Goal: Information Seeking & Learning: Learn about a topic

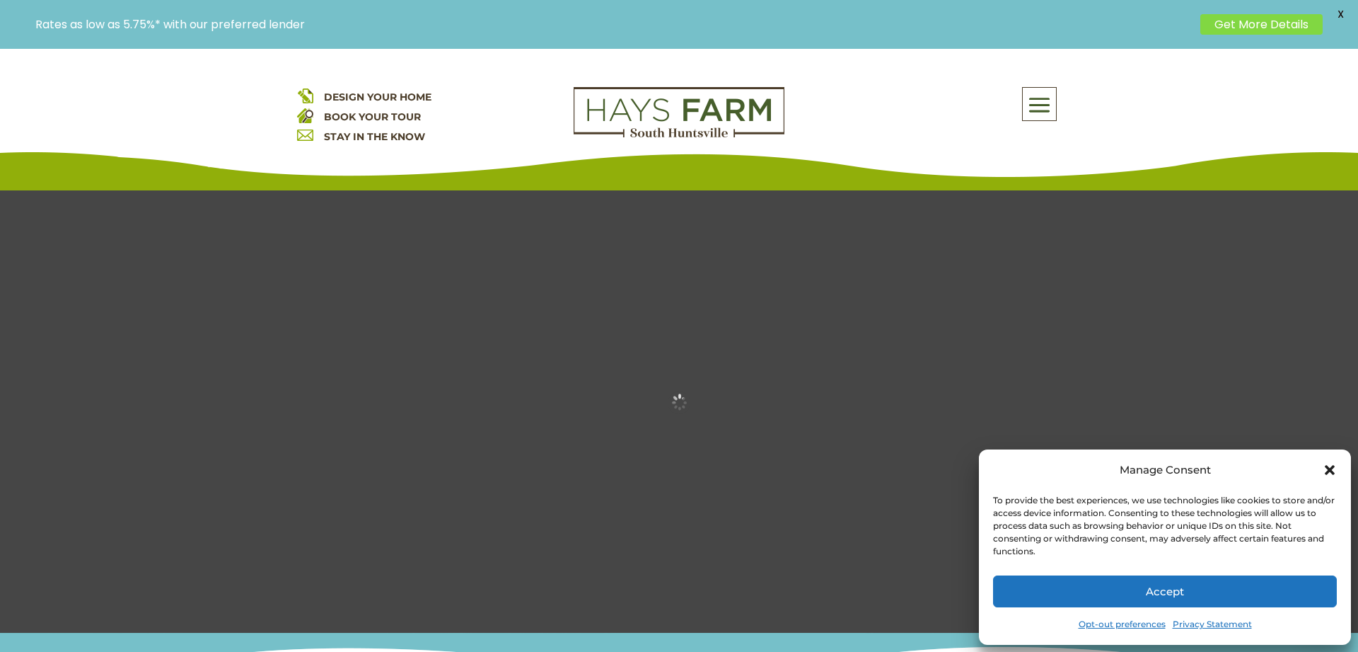
click at [1121, 584] on button "Accept" at bounding box center [1165, 591] width 344 height 32
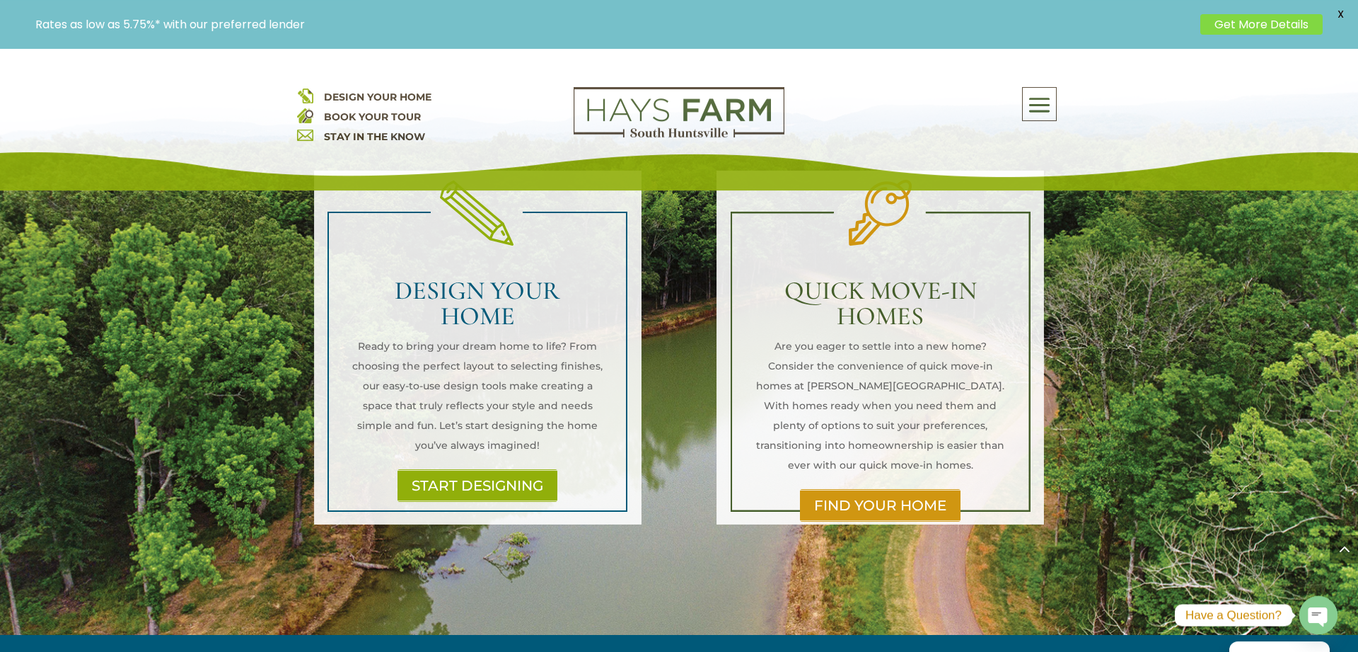
scroll to position [1660, 0]
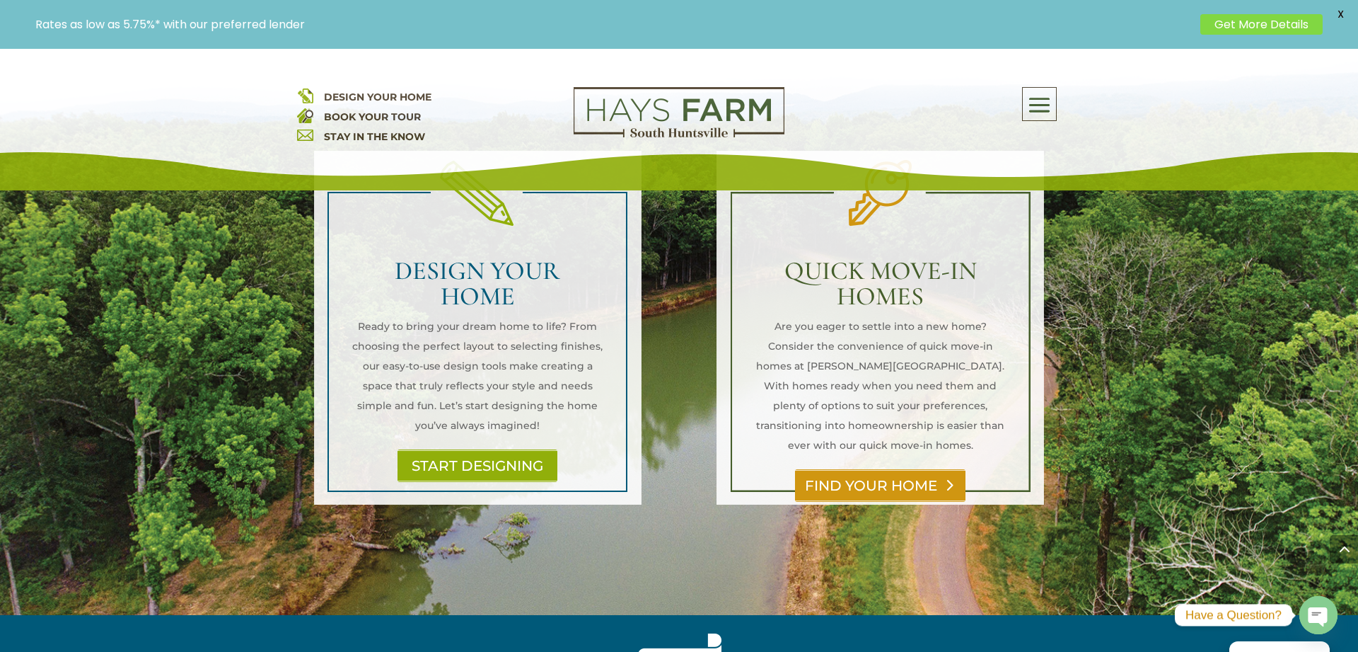
click at [845, 469] on link "FIND YOUR HOME" at bounding box center [880, 485] width 171 height 33
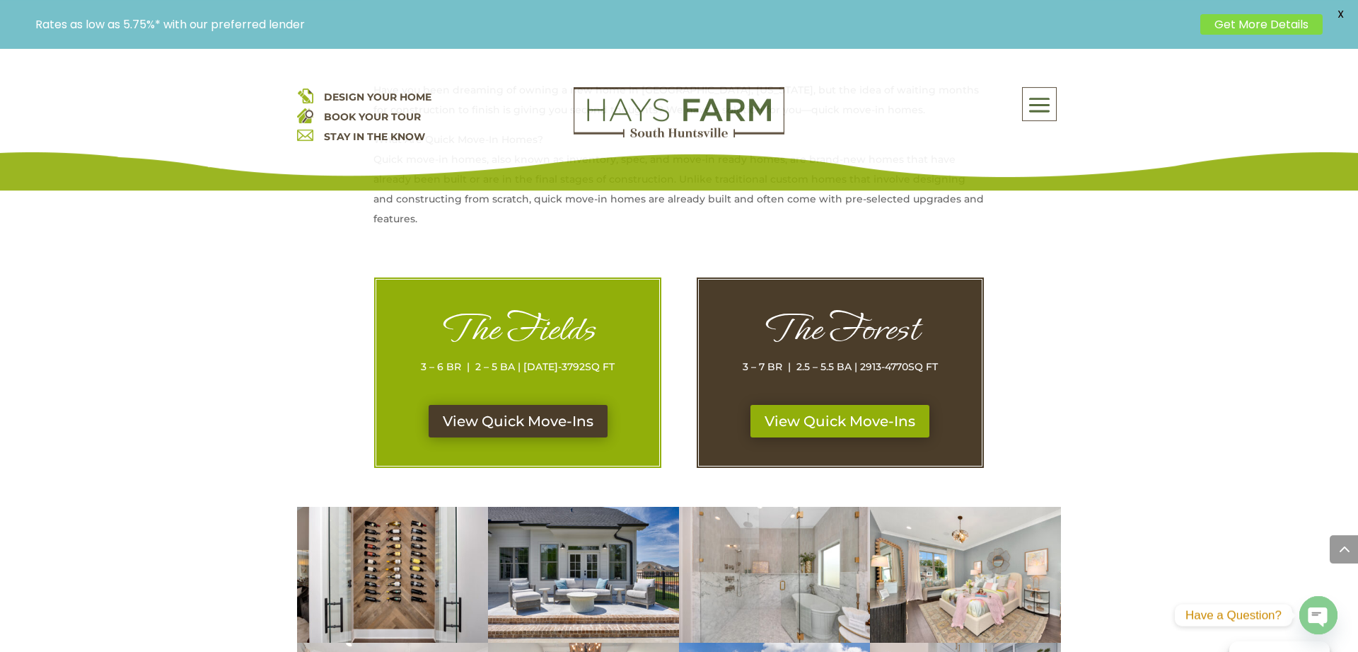
scroll to position [650, 0]
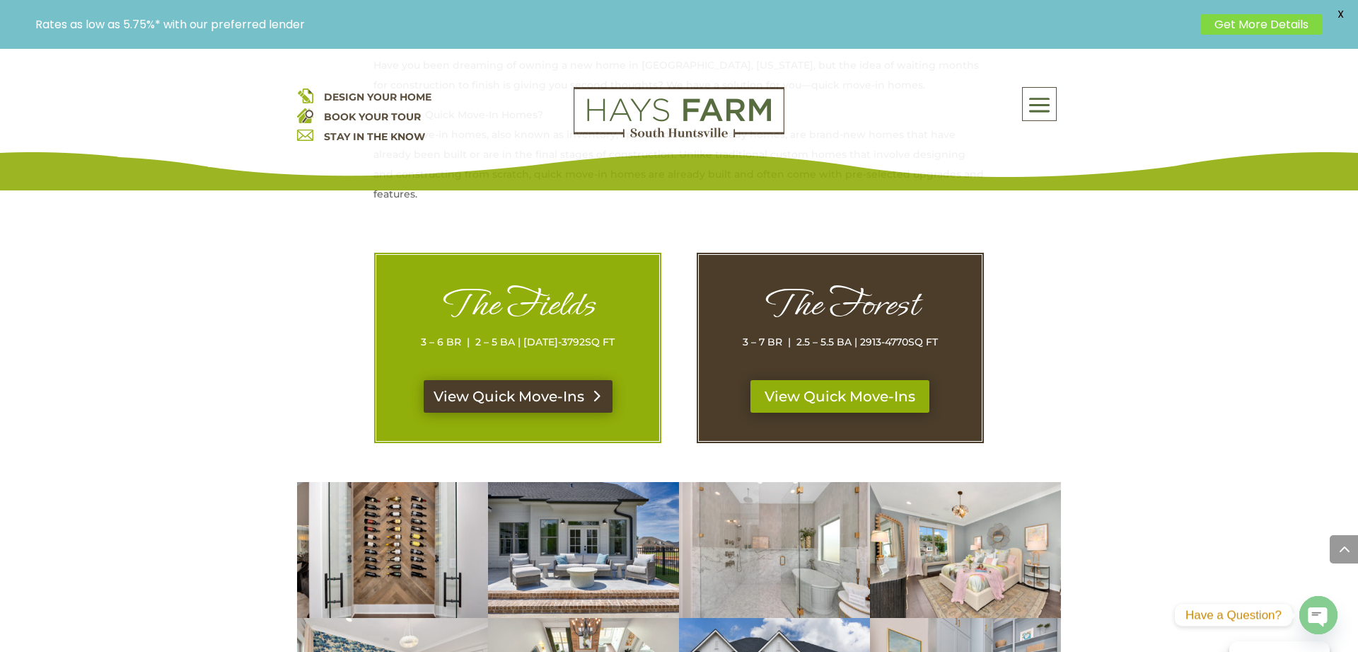
click at [457, 391] on link "View Quick Move-Ins" at bounding box center [518, 396] width 189 height 33
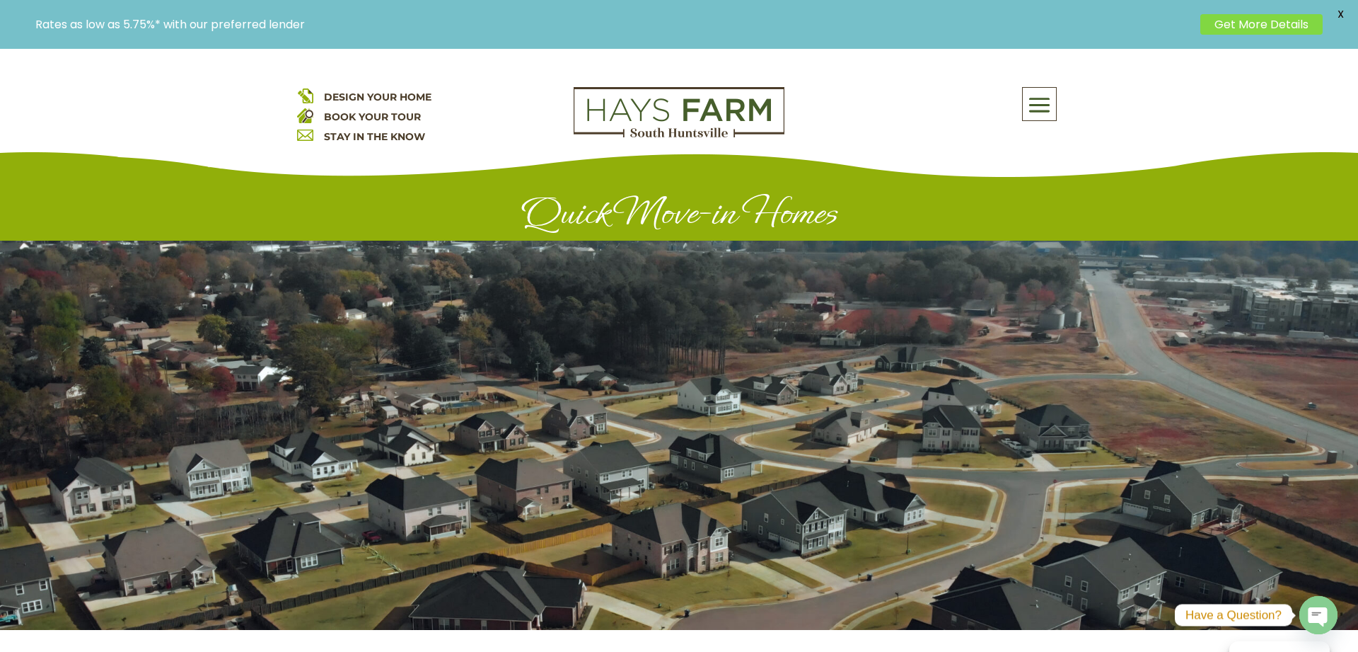
click at [1030, 111] on span at bounding box center [1039, 105] width 33 height 33
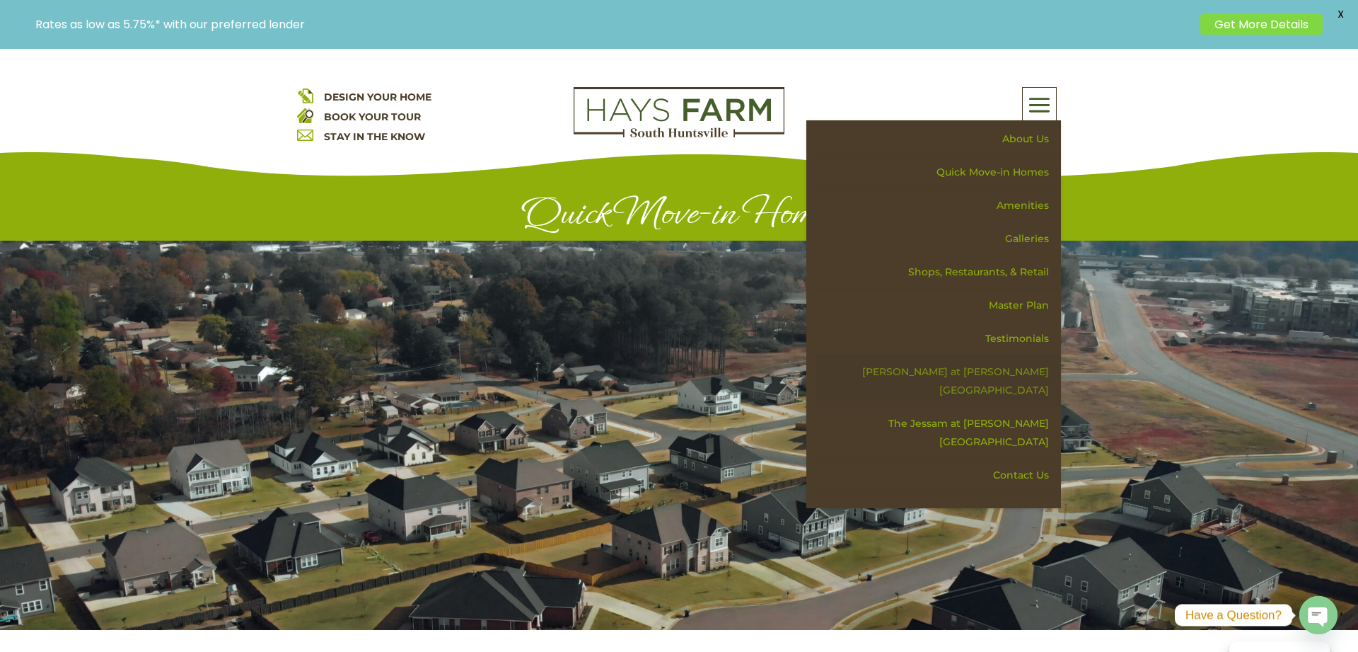
click at [1003, 372] on link "[PERSON_NAME] at [PERSON_NAME][GEOGRAPHIC_DATA]" at bounding box center [938, 381] width 245 height 52
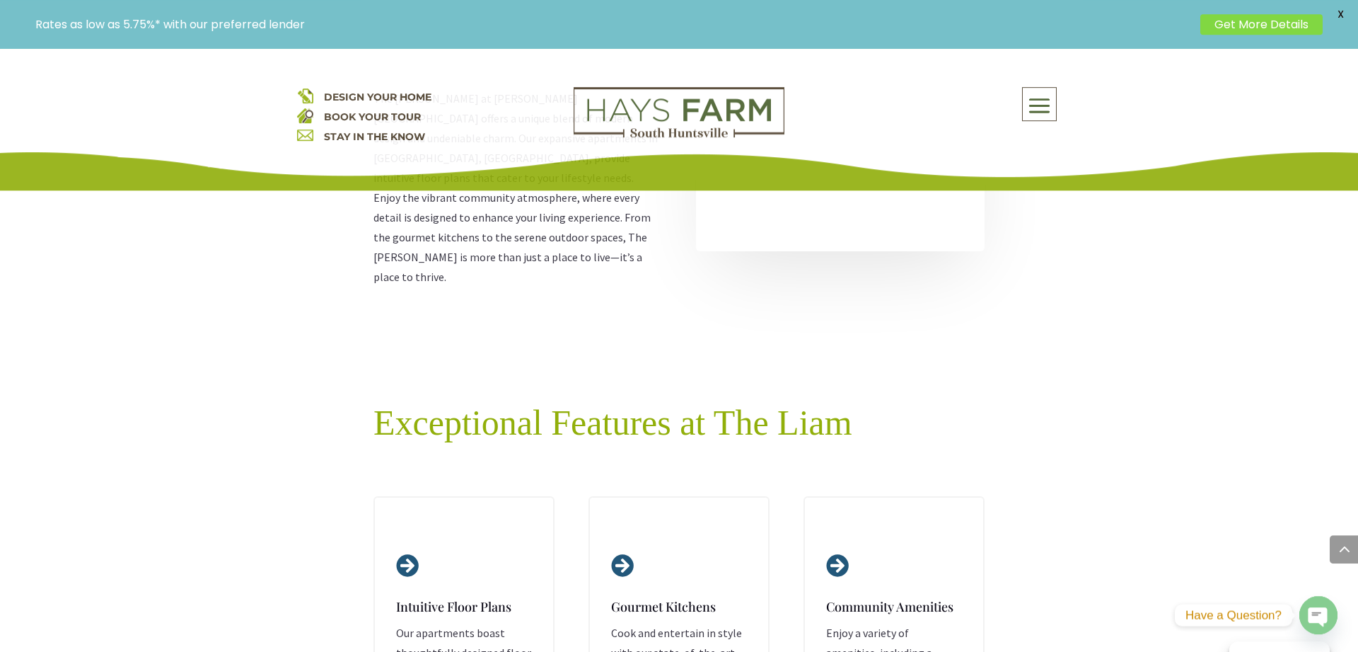
scroll to position [1516, 0]
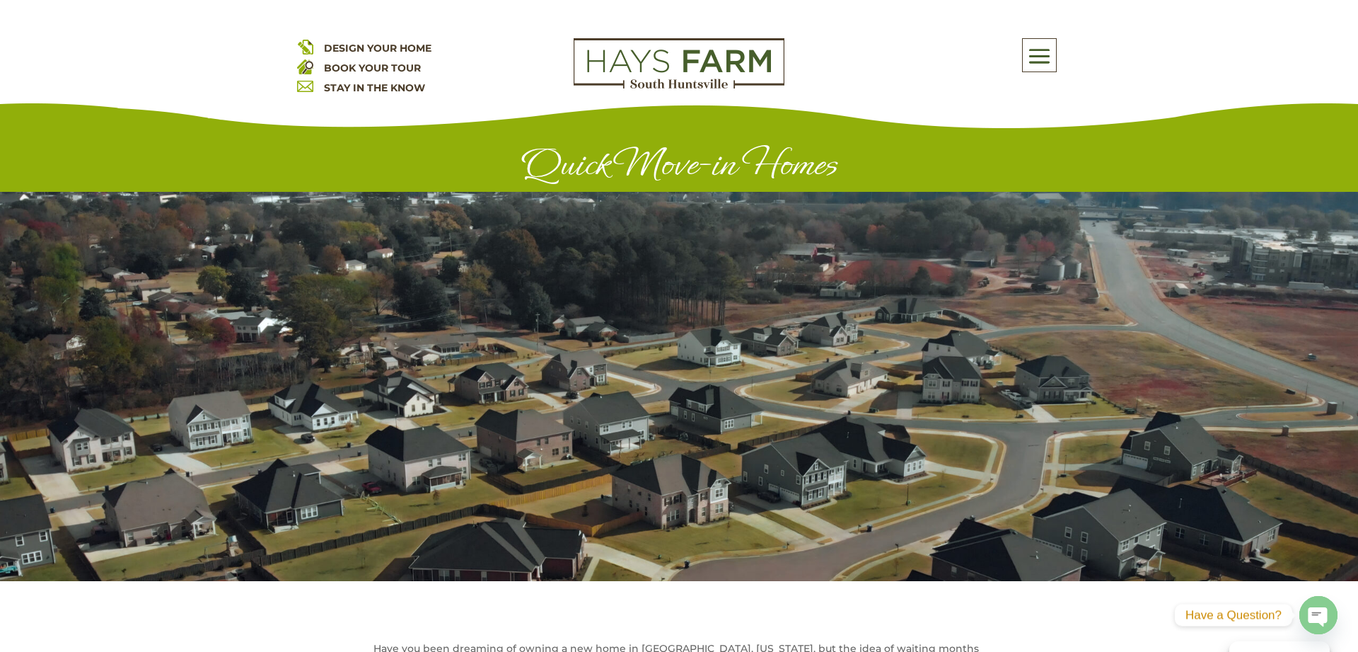
click at [1036, 47] on div "Rates as low as 5.75%* with our preferred lender Get More Details X" at bounding box center [679, 24] width 1358 height 49
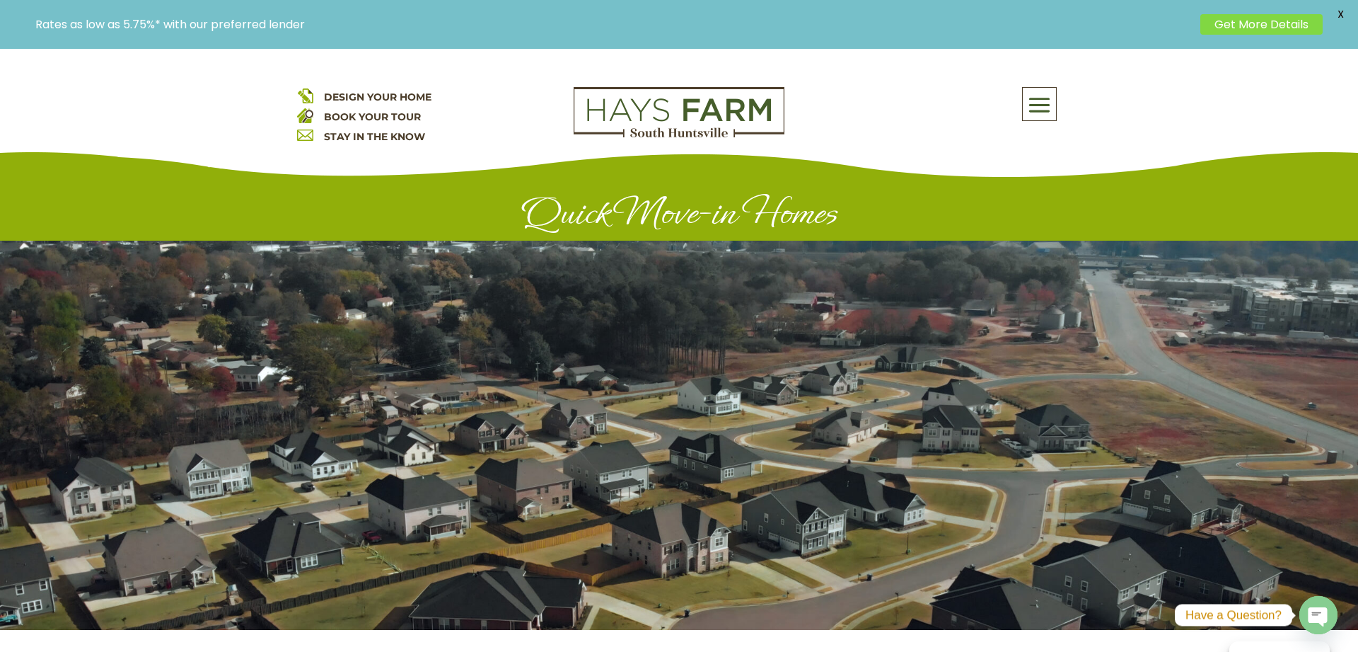
click at [1044, 108] on span at bounding box center [1039, 105] width 33 height 33
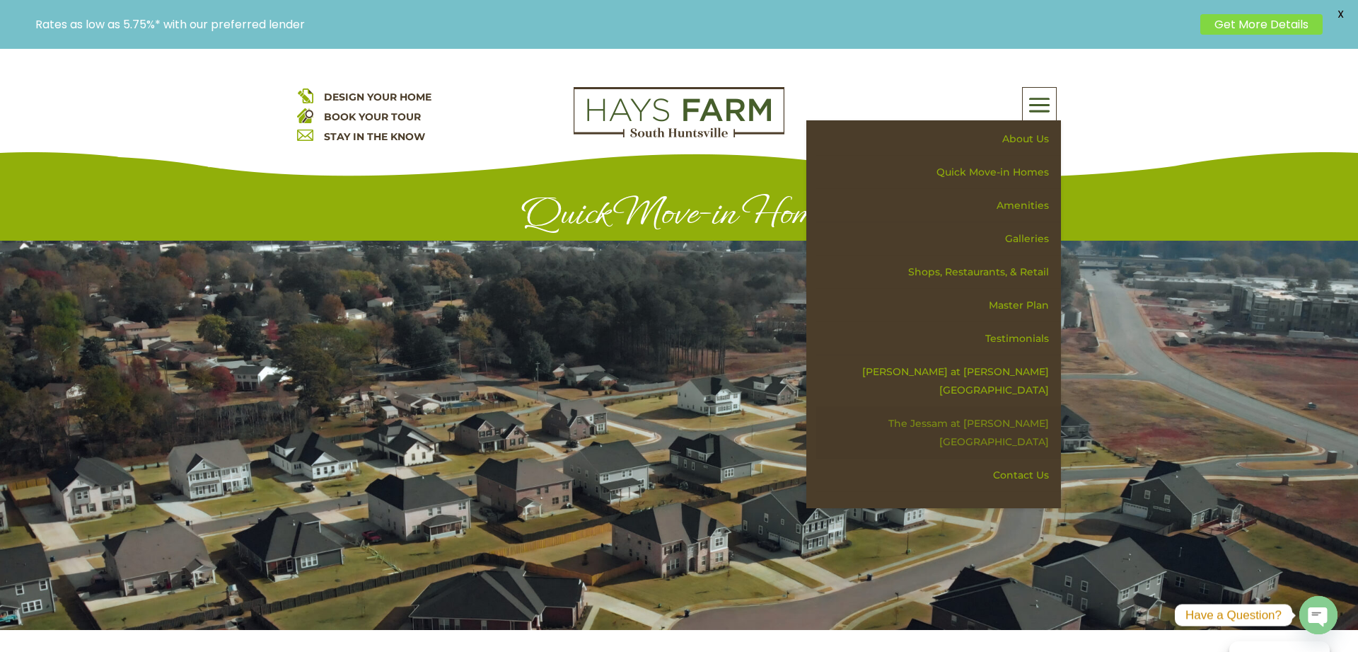
click at [1042, 407] on link "The Jessam at [PERSON_NAME][GEOGRAPHIC_DATA]" at bounding box center [938, 433] width 245 height 52
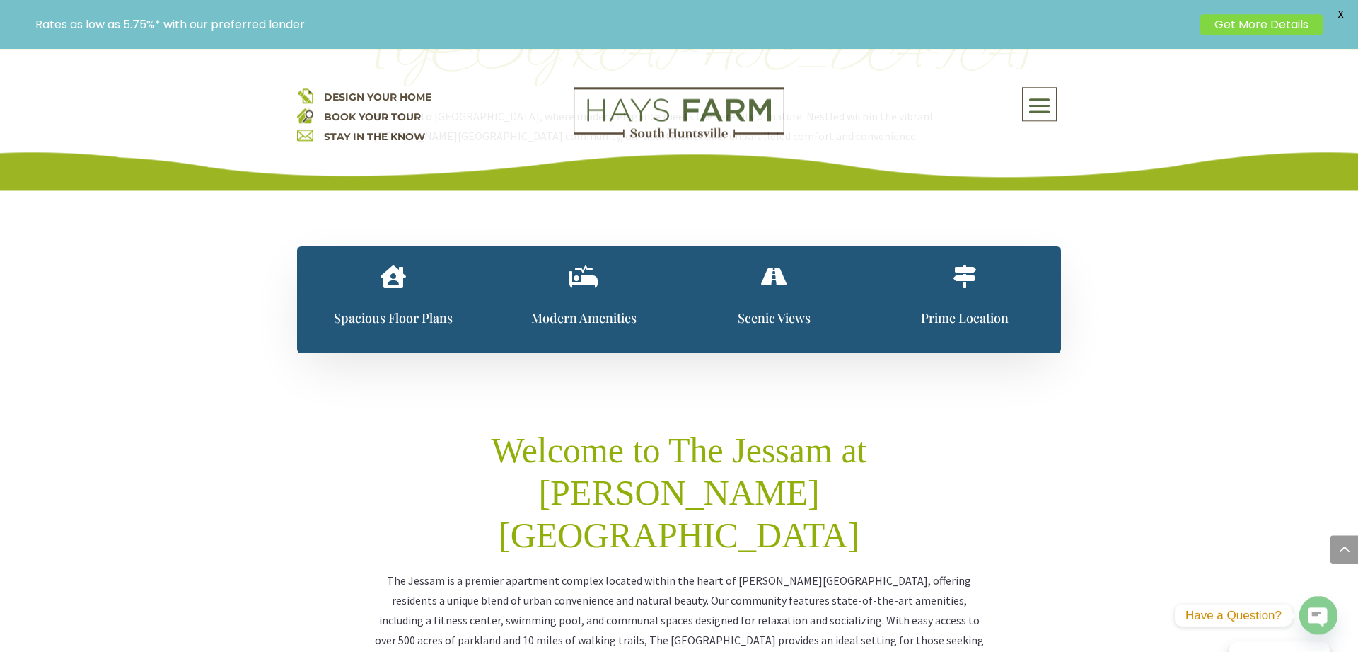
scroll to position [938, 0]
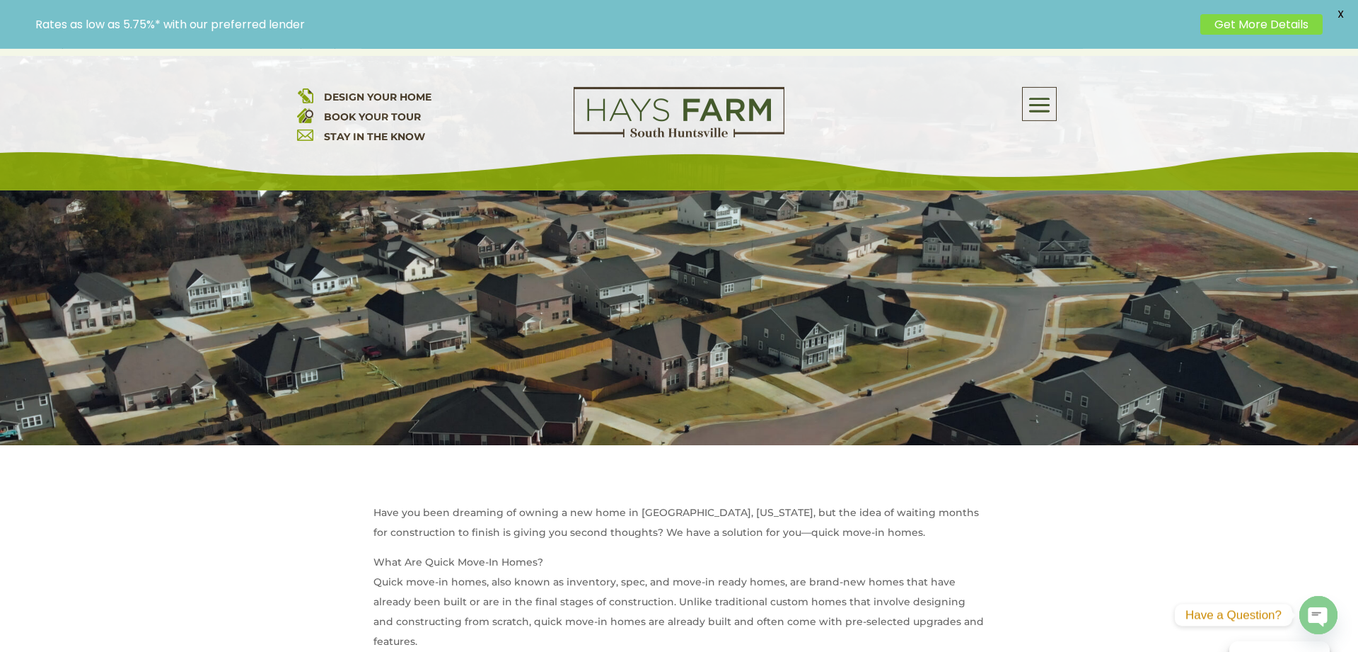
scroll to position [217, 0]
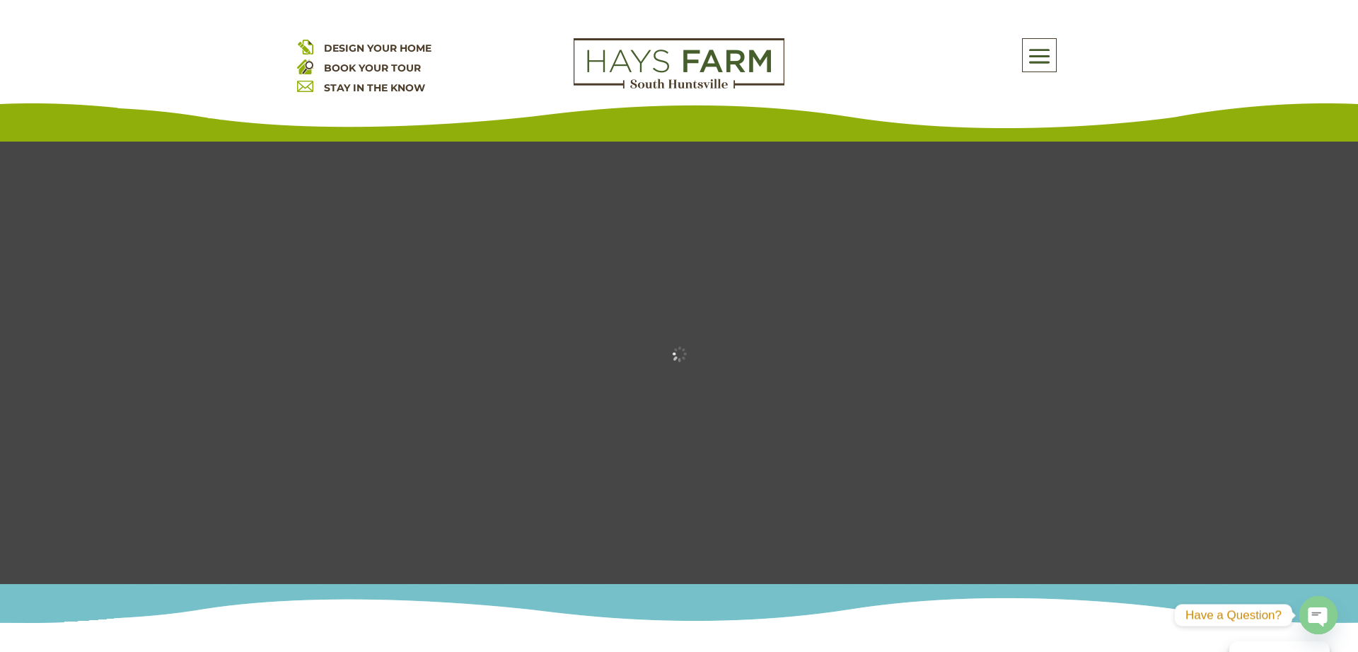
scroll to position [1660, 0]
